Goal: Information Seeking & Learning: Learn about a topic

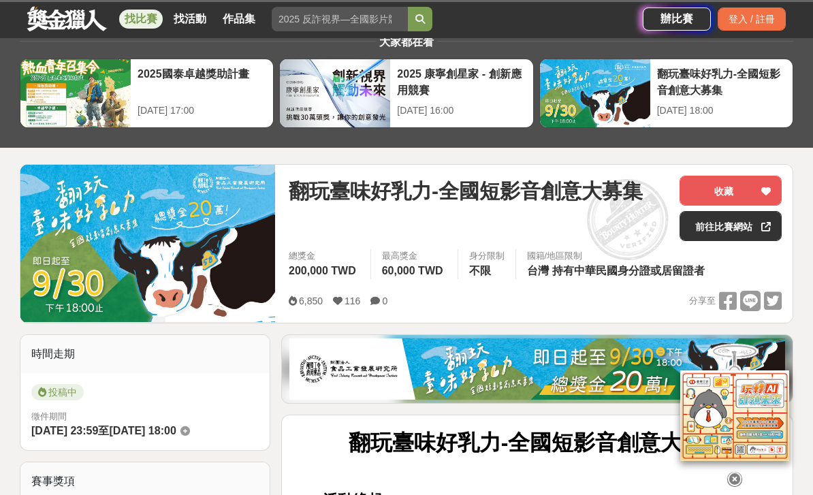
scroll to position [44, 0]
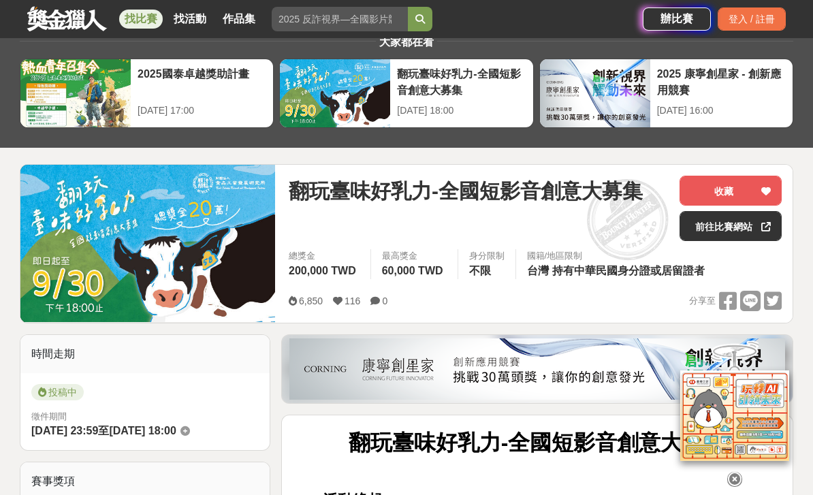
click at [61, 13] on link at bounding box center [67, 18] width 82 height 26
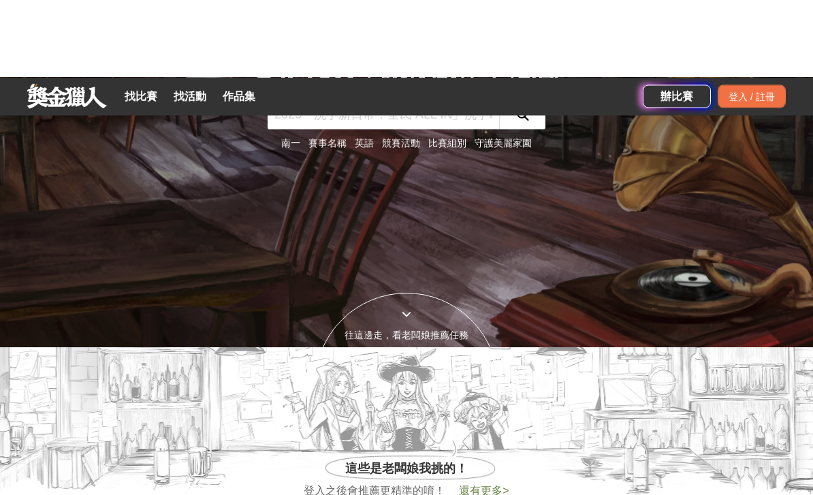
scroll to position [144, 0]
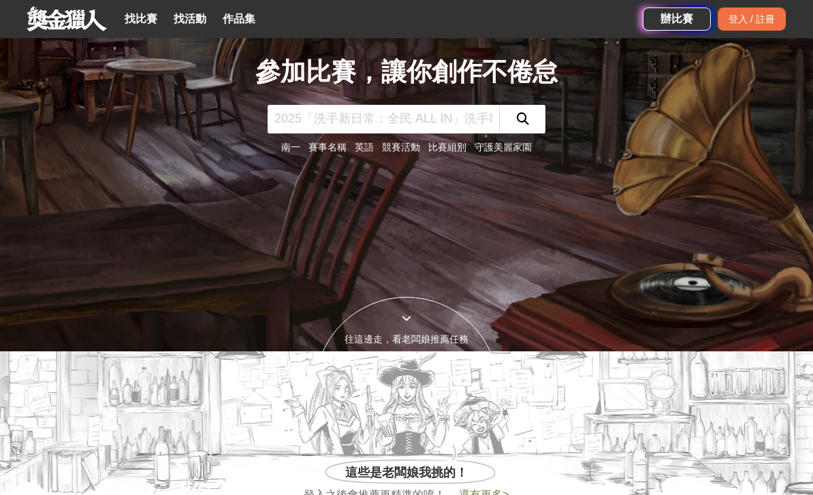
click at [449, 152] on link "比賽組別" at bounding box center [447, 147] width 38 height 11
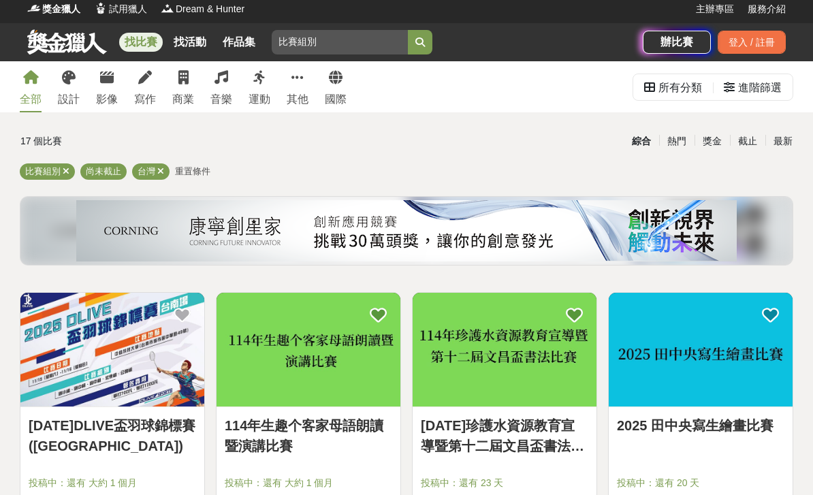
scroll to position [6, 0]
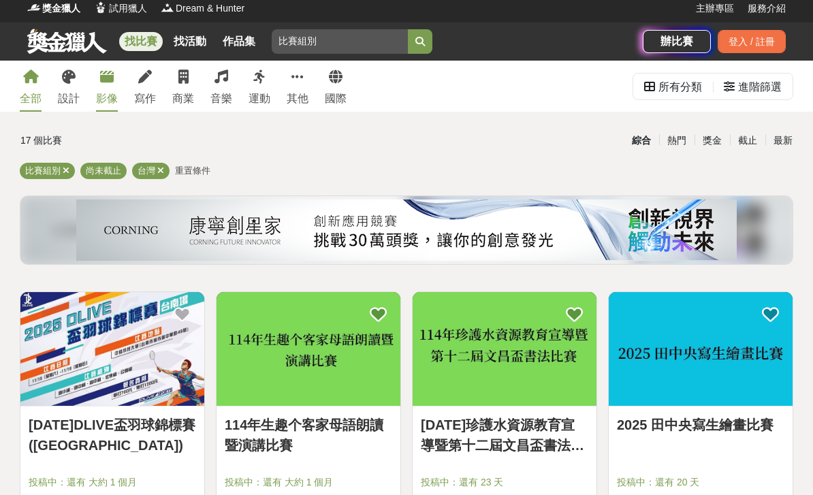
click at [103, 91] on div "影像" at bounding box center [107, 99] width 22 height 16
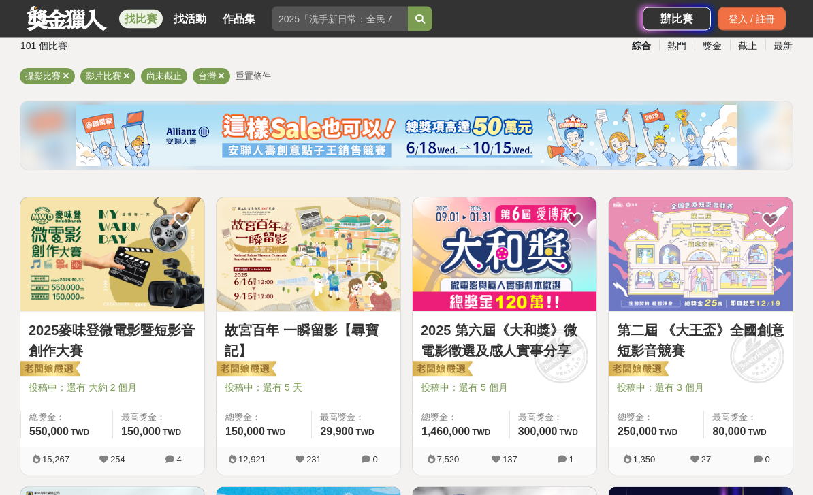
scroll to position [101, 0]
click at [65, 74] on icon at bounding box center [66, 75] width 7 height 9
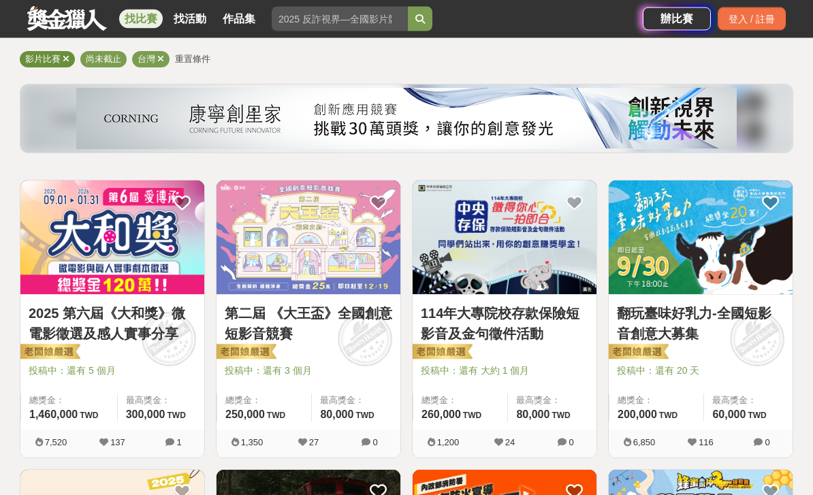
scroll to position [118, 0]
click at [118, 263] on img at bounding box center [112, 237] width 184 height 114
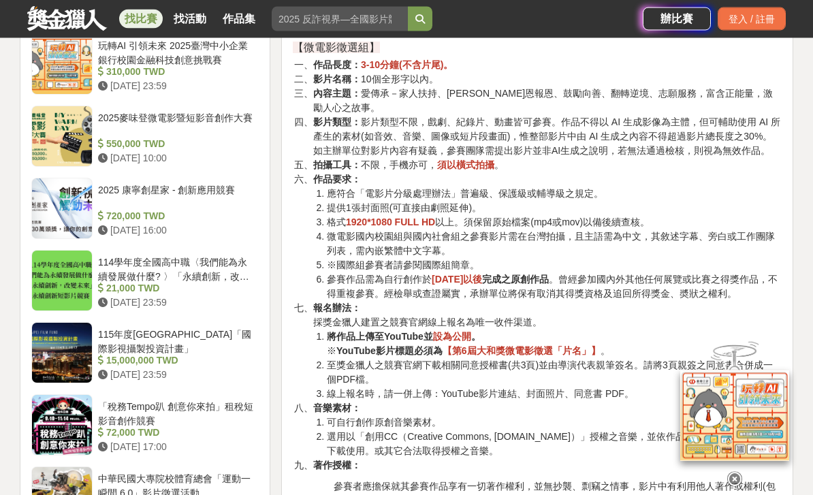
scroll to position [2042, 0]
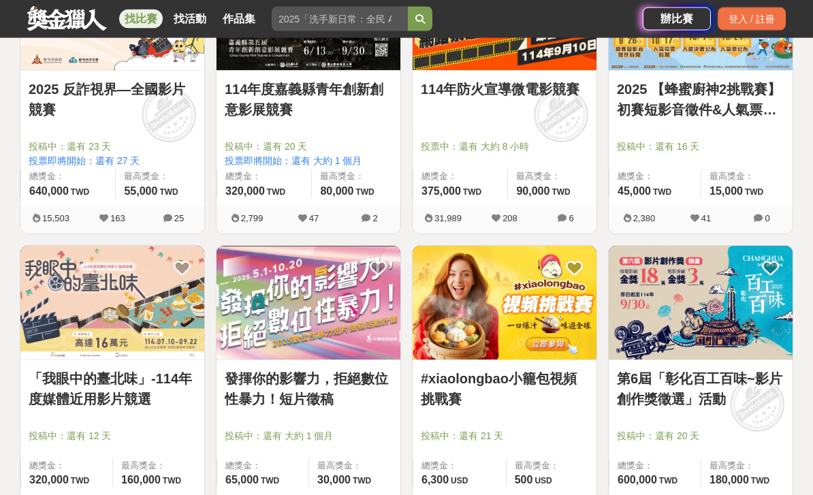
scroll to position [730, 0]
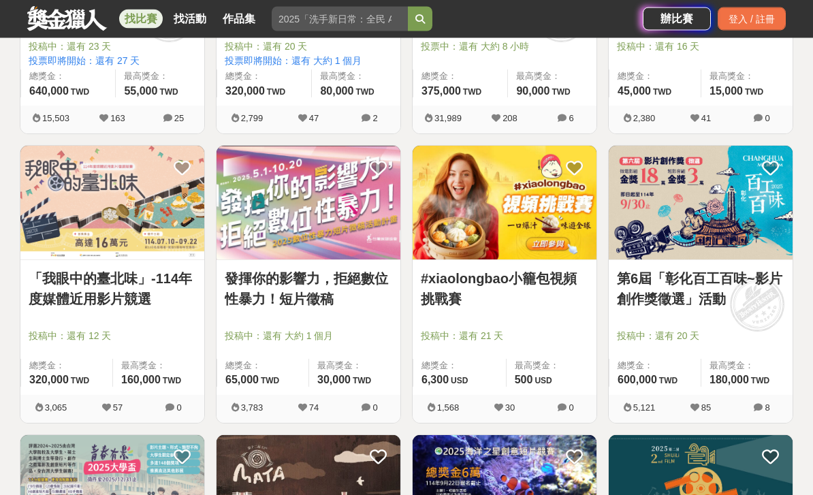
click at [517, 271] on link "#xiaolongbao小籠包視頻挑戰賽" at bounding box center [504, 289] width 167 height 41
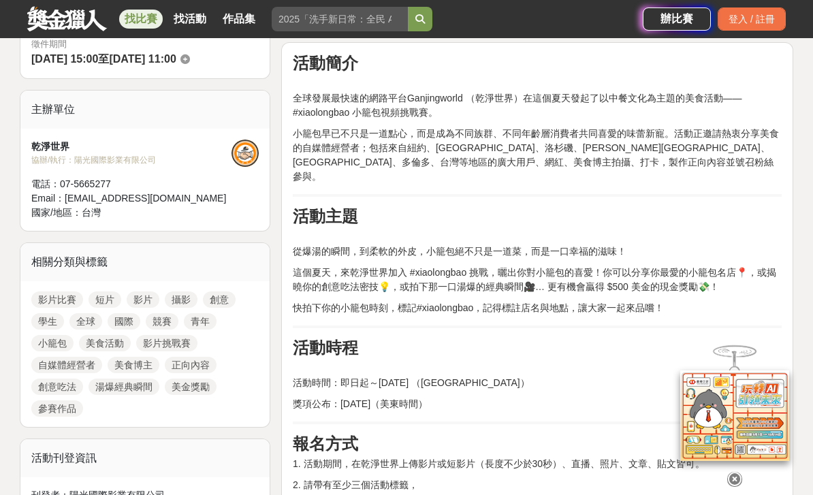
scroll to position [416, 0]
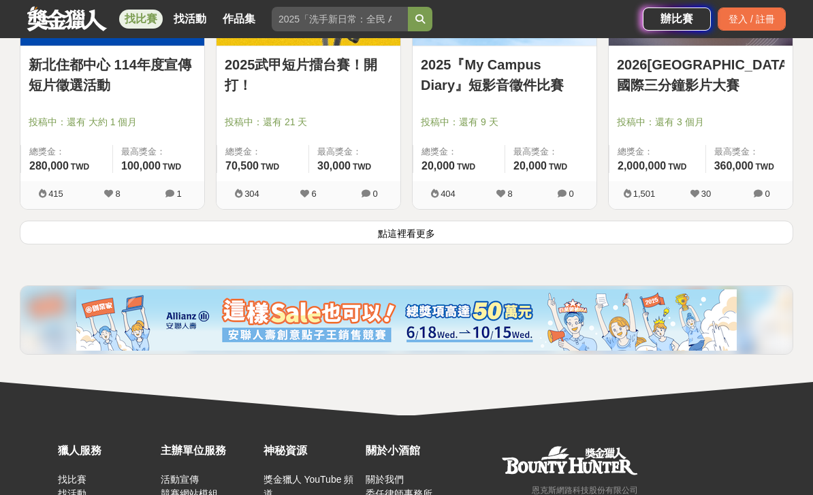
scroll to position [1801, 0]
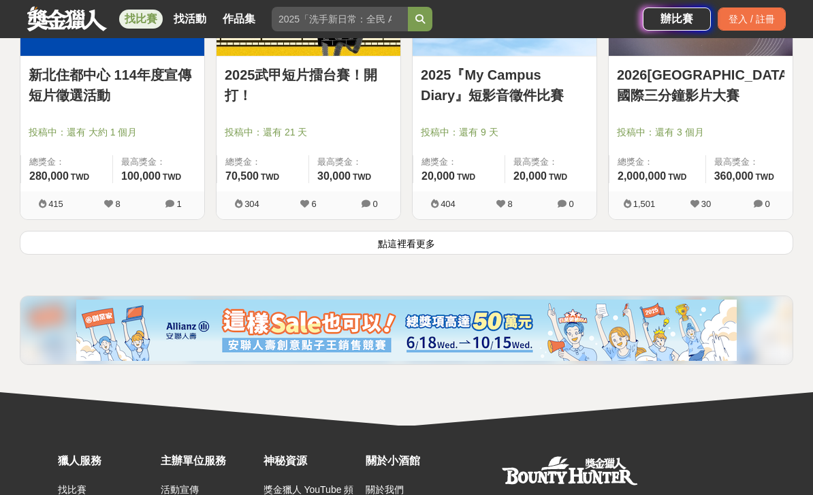
click at [493, 240] on button "點這裡看更多" at bounding box center [406, 243] width 773 height 24
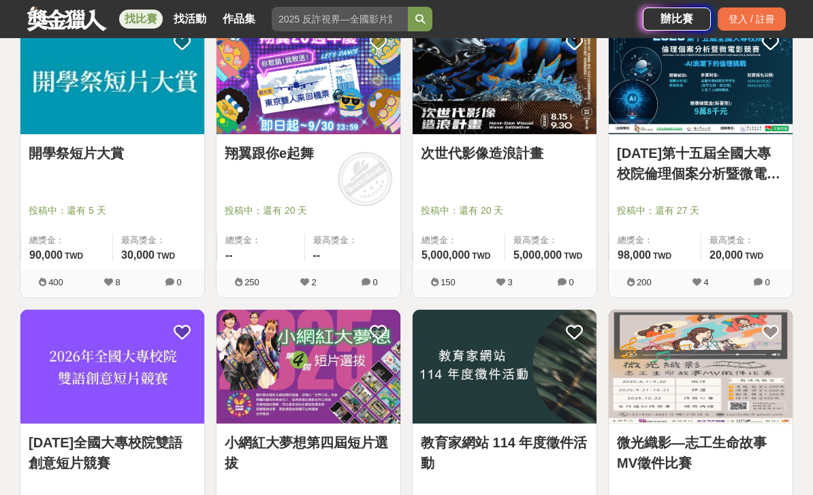
scroll to position [3132, 0]
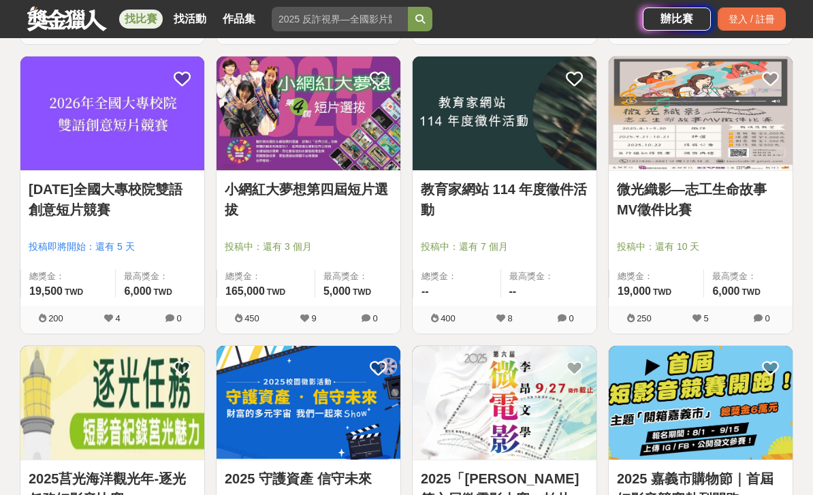
click at [718, 233] on div at bounding box center [705, 227] width 176 height 16
click at [645, 196] on link "微光織影—志工生命故事MV徵件比賽" at bounding box center [700, 199] width 167 height 41
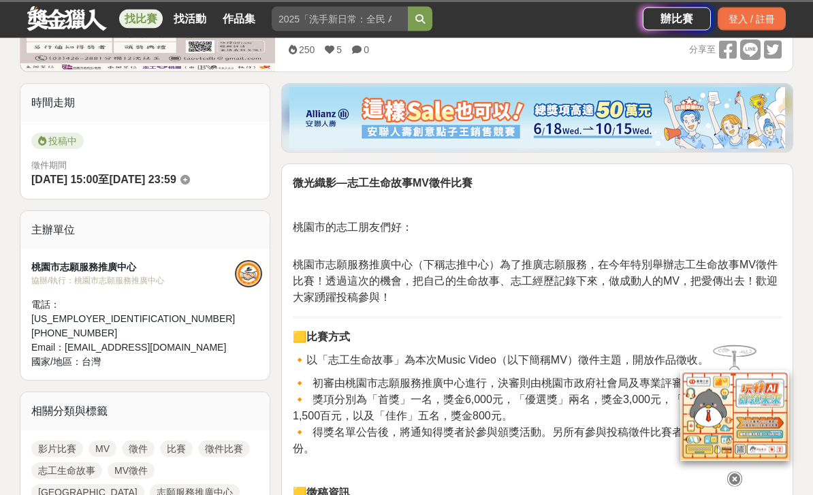
scroll to position [416, 0]
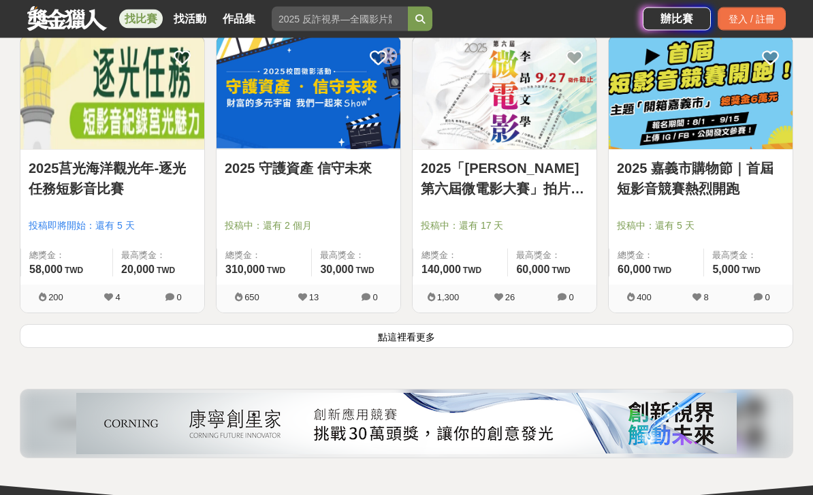
scroll to position [3533, 0]
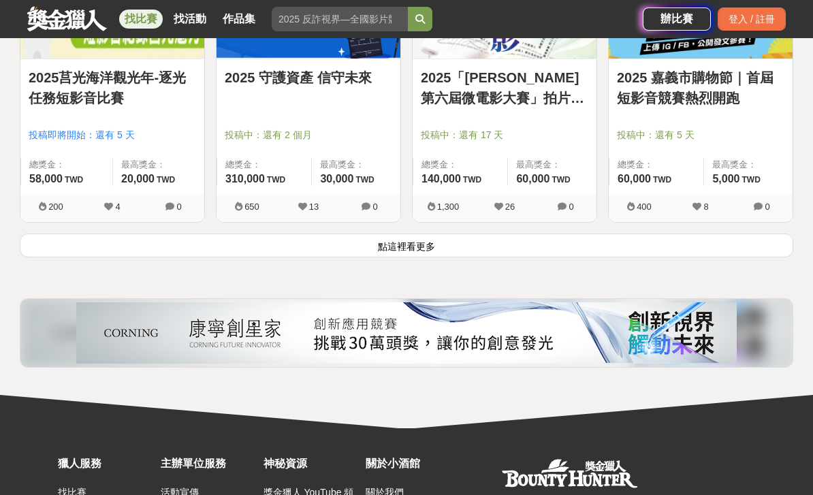
click at [496, 242] on button "點這裡看更多" at bounding box center [406, 246] width 773 height 24
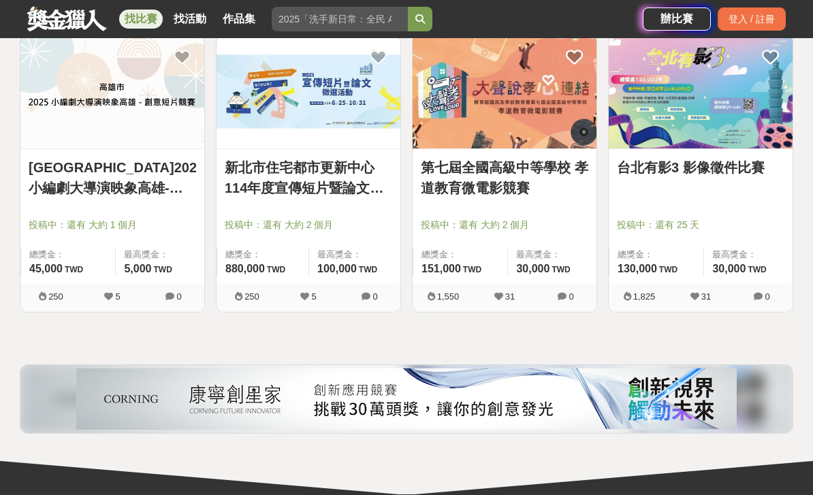
scroll to position [4021, 0]
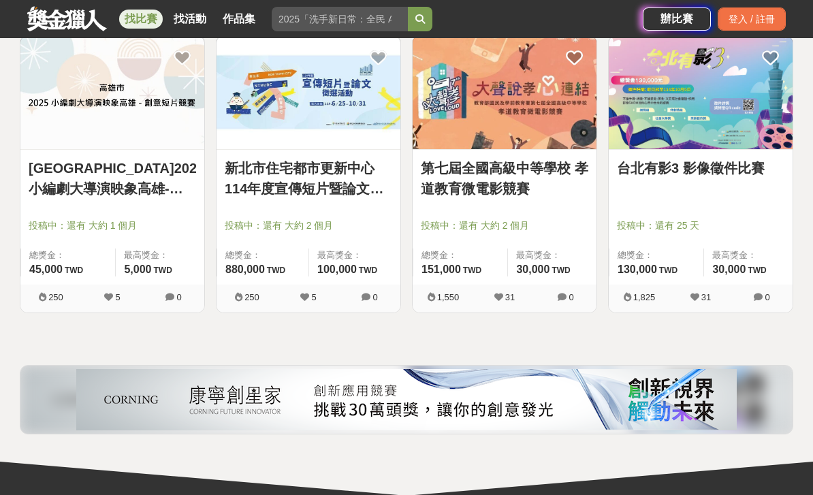
click at [698, 198] on div "台北有影3 影像徵件比賽 投稿中：還有 25 天 總獎金： 130,000 130,000 TWD 最高獎金： 30,000 TWD" at bounding box center [701, 217] width 184 height 135
click at [665, 214] on div at bounding box center [705, 206] width 176 height 16
click at [642, 221] on div "台北有影3 影像徵件比賽 投稿中：還有 25 天 總獎金： 130,000 130,000 TWD 最高獎金： 30,000 TWD" at bounding box center [701, 217] width 184 height 135
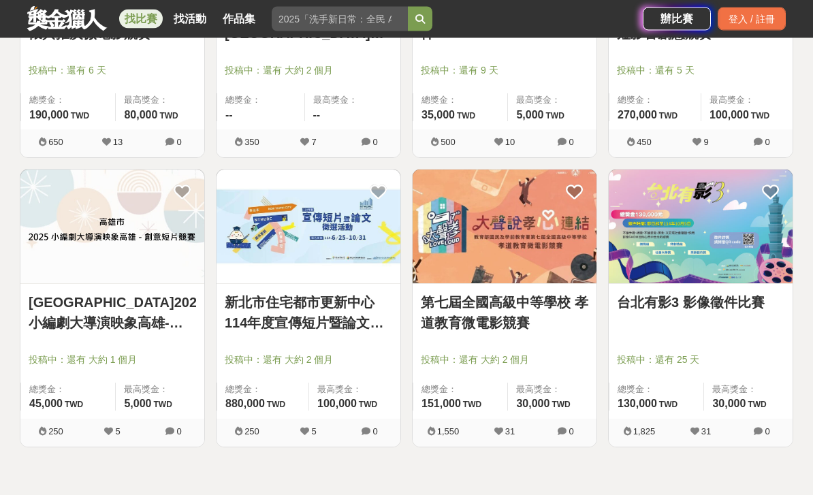
click at [686, 246] on img at bounding box center [701, 227] width 184 height 114
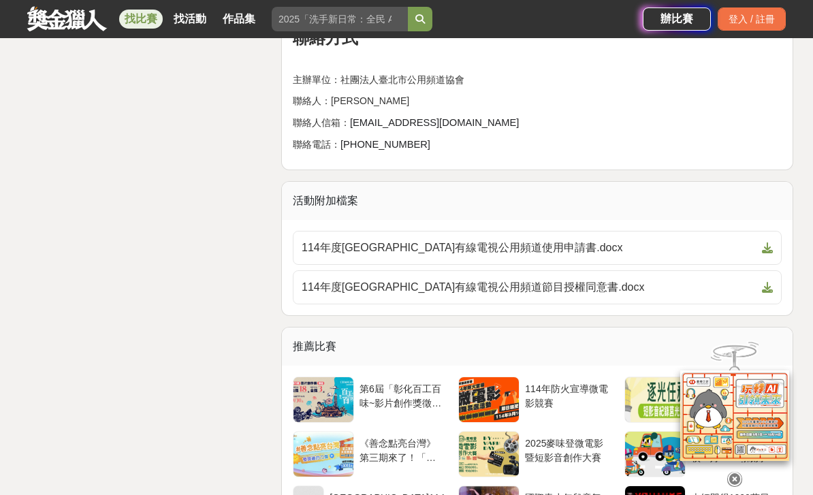
scroll to position [2119, 0]
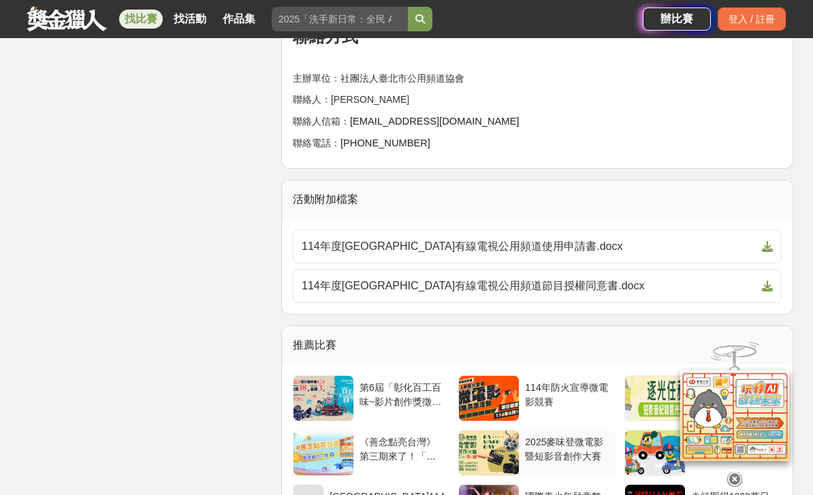
click at [493, 440] on div at bounding box center [489, 452] width 60 height 45
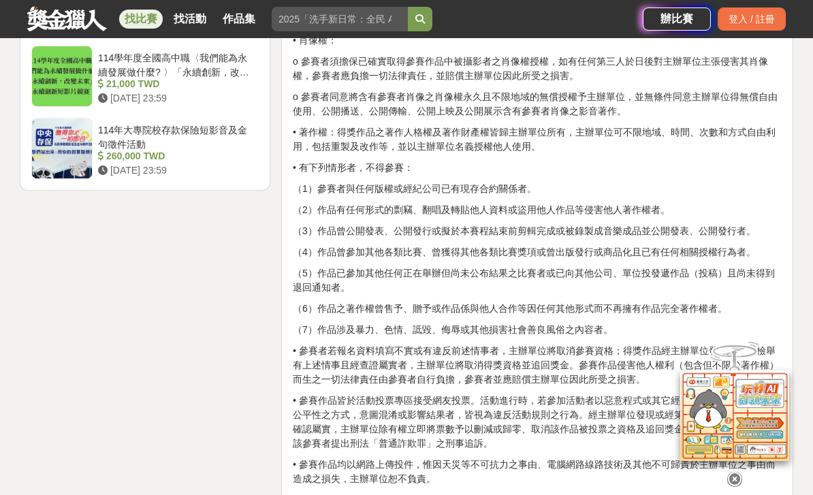
scroll to position [1980, 0]
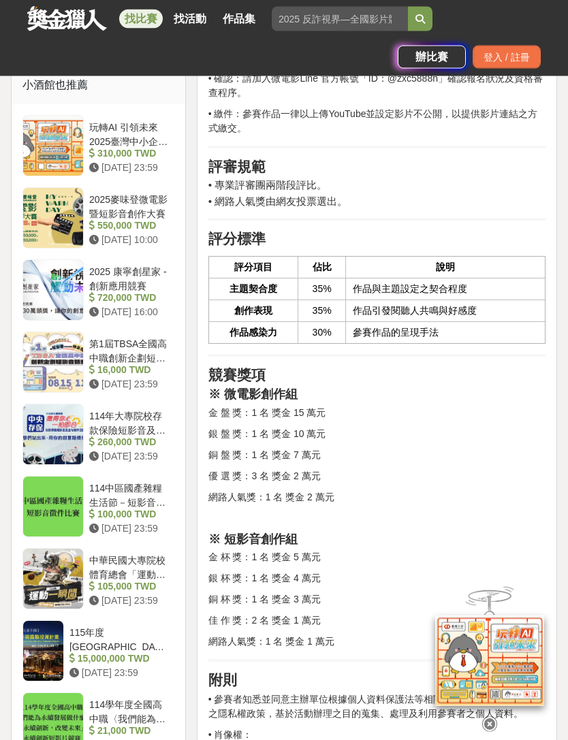
scroll to position [1294, 0]
